Goal: Check status: Check status

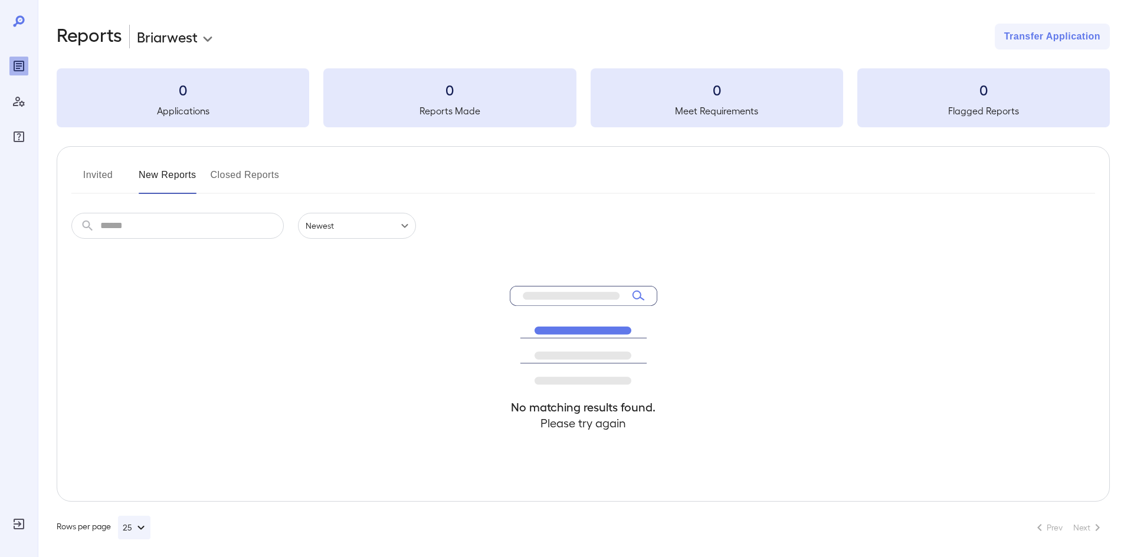
click at [160, 176] on button "New Reports" at bounding box center [168, 180] width 58 height 28
click at [238, 173] on button "Closed Reports" at bounding box center [245, 180] width 69 height 28
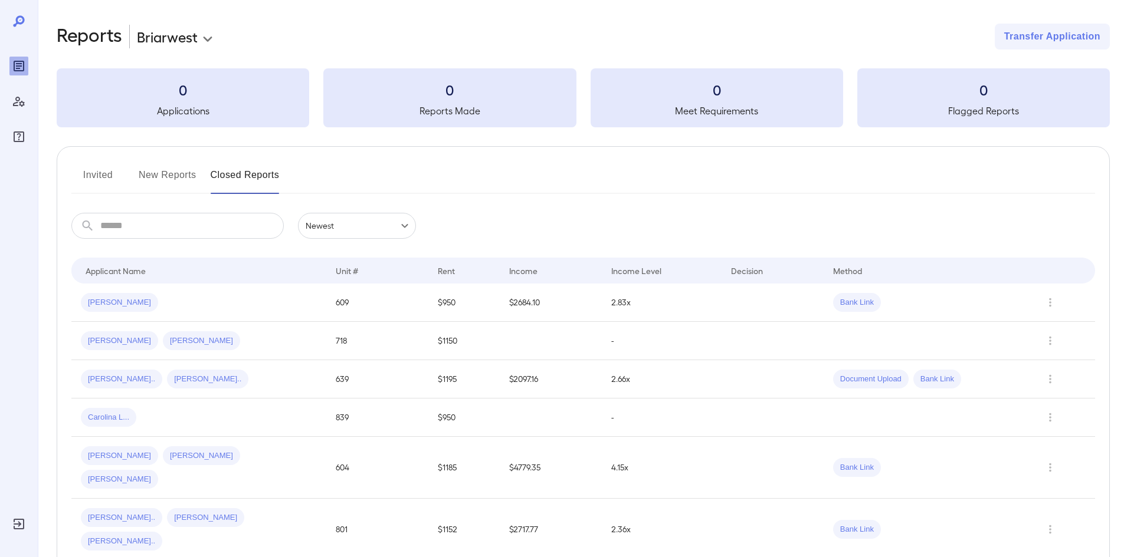
click at [167, 171] on button "New Reports" at bounding box center [168, 180] width 58 height 28
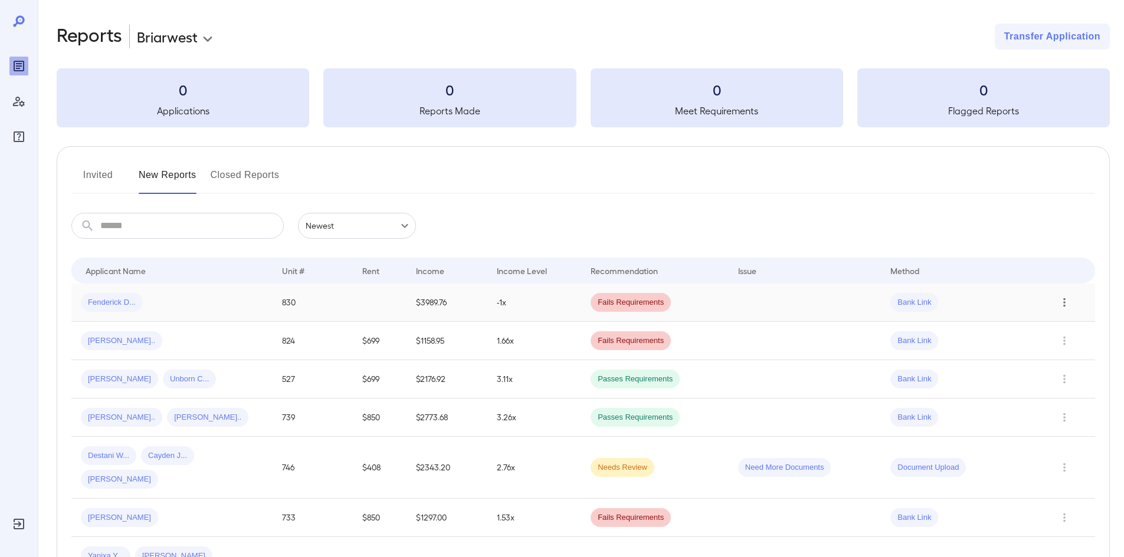
click at [1058, 304] on icon "Row Actions" at bounding box center [1064, 303] width 13 height 14
click at [1066, 321] on li "View Application" at bounding box center [1076, 326] width 93 height 19
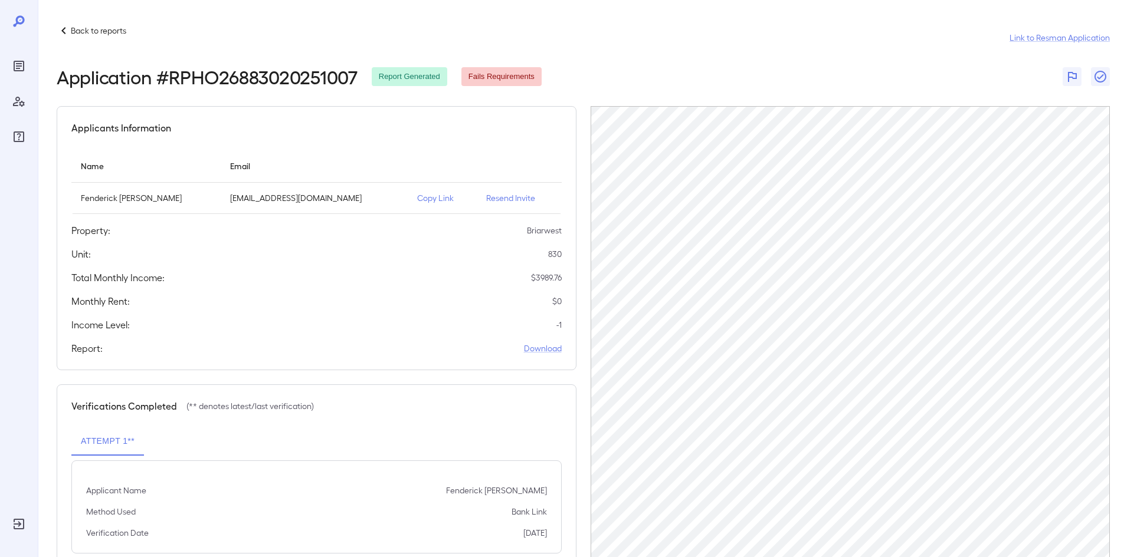
click at [622, 25] on div "Back to reports Link to Resman Application" at bounding box center [583, 38] width 1053 height 28
